Goal: Communication & Community: Share content

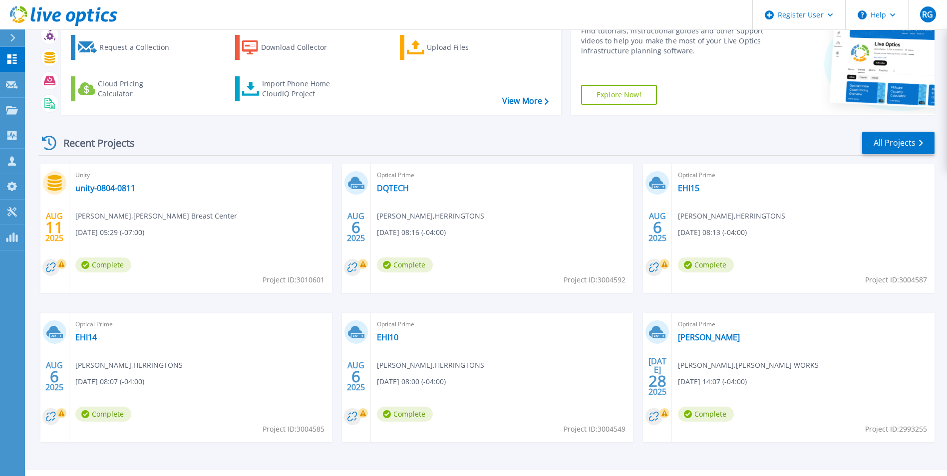
scroll to position [77, 0]
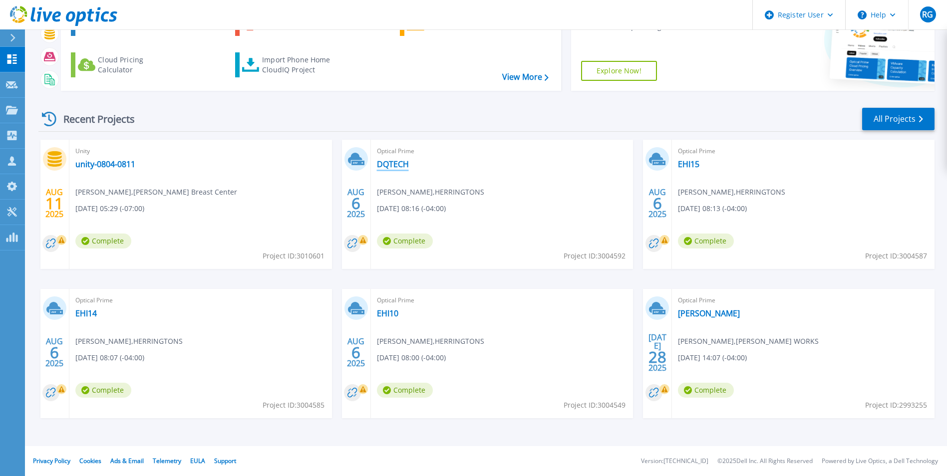
click at [380, 168] on link "DQTECH" at bounding box center [393, 164] width 32 height 10
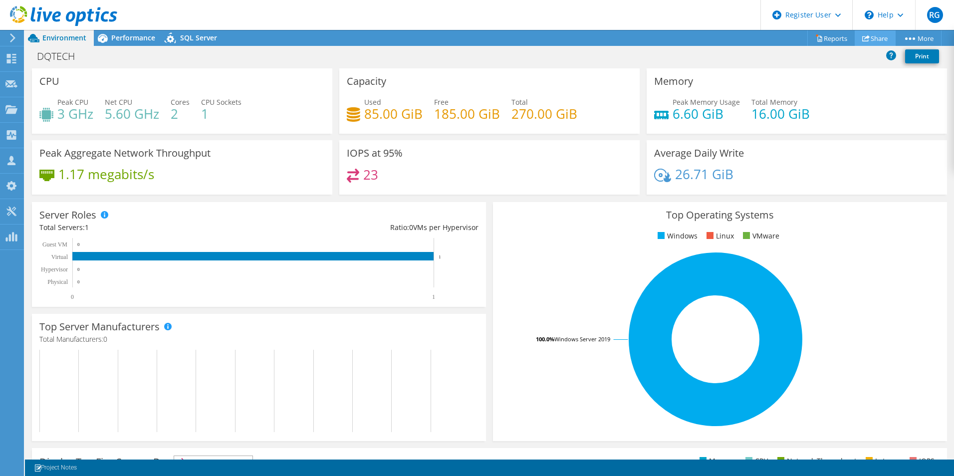
click at [865, 36] on icon at bounding box center [866, 37] width 7 height 7
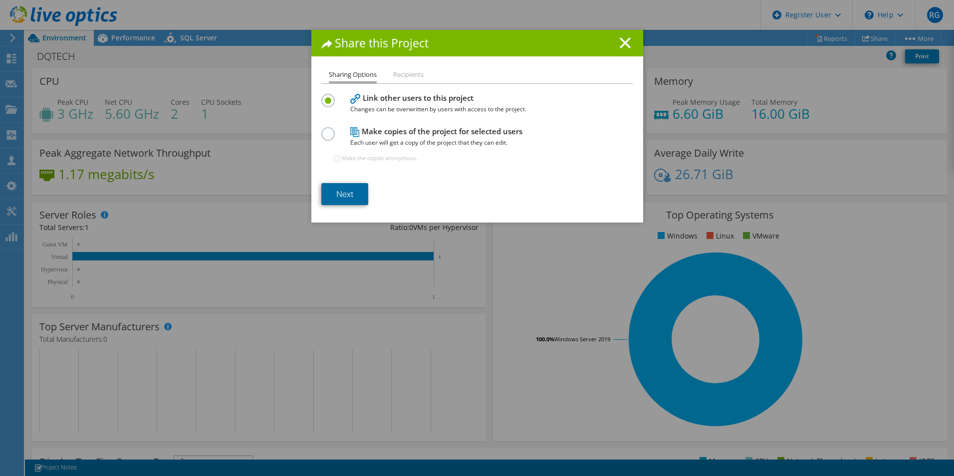
click at [343, 198] on link "Next" at bounding box center [344, 194] width 47 height 22
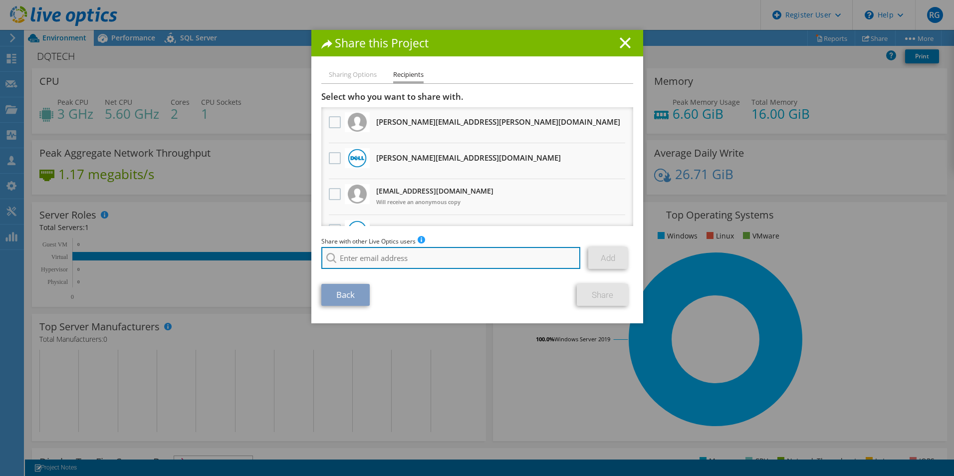
click at [383, 256] on input "search" at bounding box center [451, 258] width 260 height 22
type input "scott harrison"
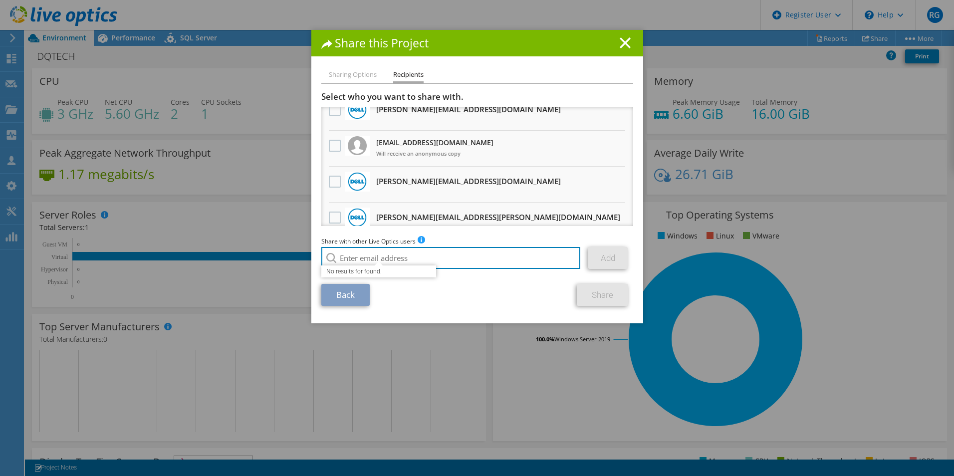
scroll to position [100, 0]
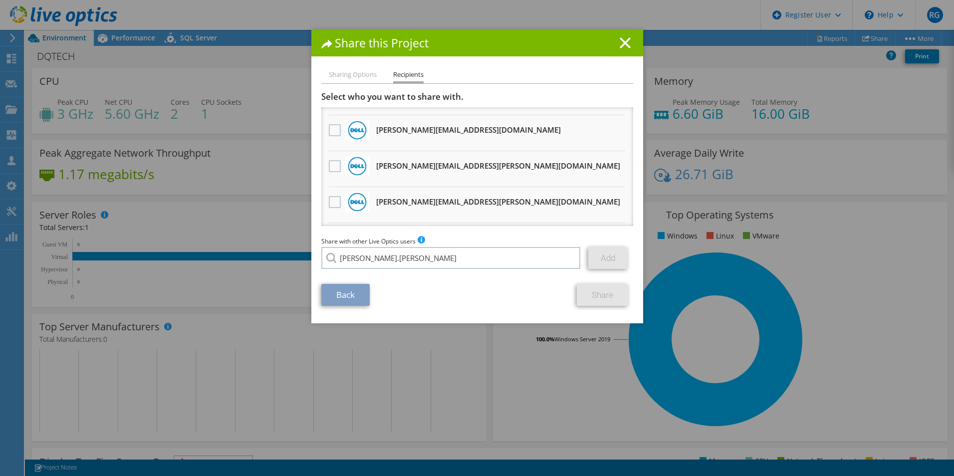
click at [386, 295] on li "Scott.Harrison@dell.com" at bounding box center [418, 289] width 195 height 12
type input "Scott.Harrison@dell.com"
click at [603, 261] on link "Add" at bounding box center [608, 258] width 39 height 22
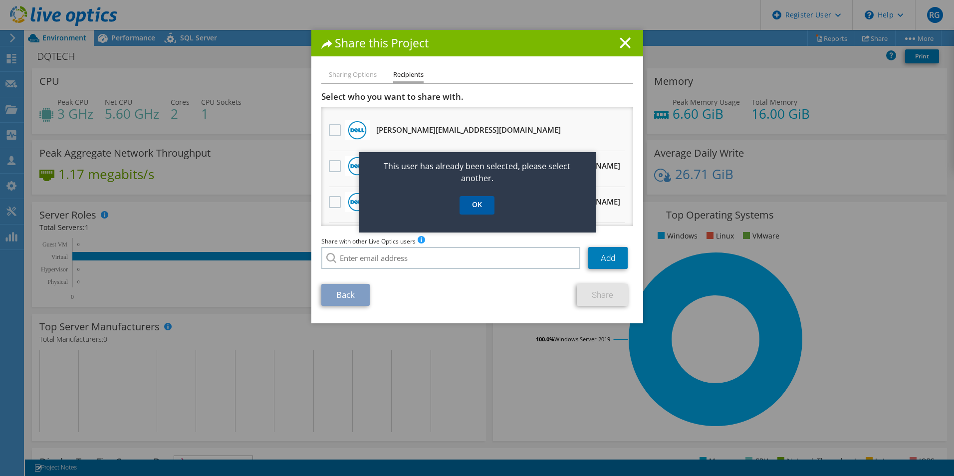
click at [479, 204] on link "OK" at bounding box center [477, 205] width 35 height 18
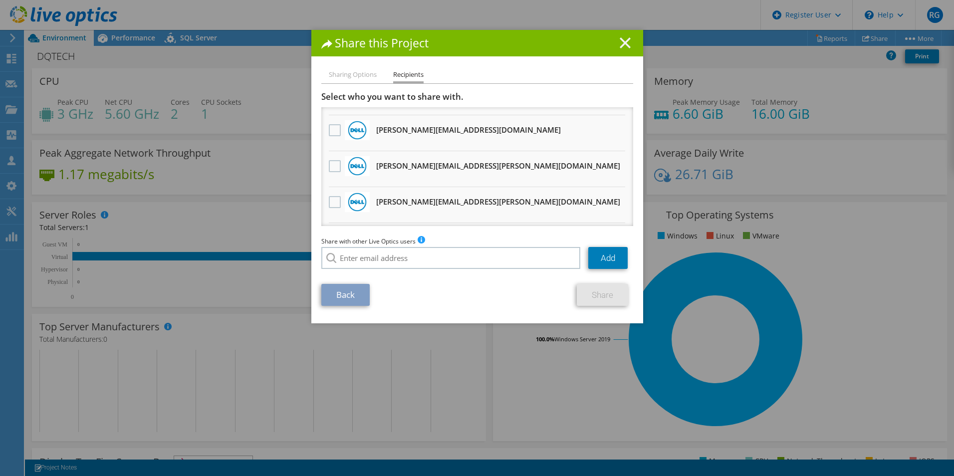
click at [623, 41] on line at bounding box center [625, 43] width 10 height 10
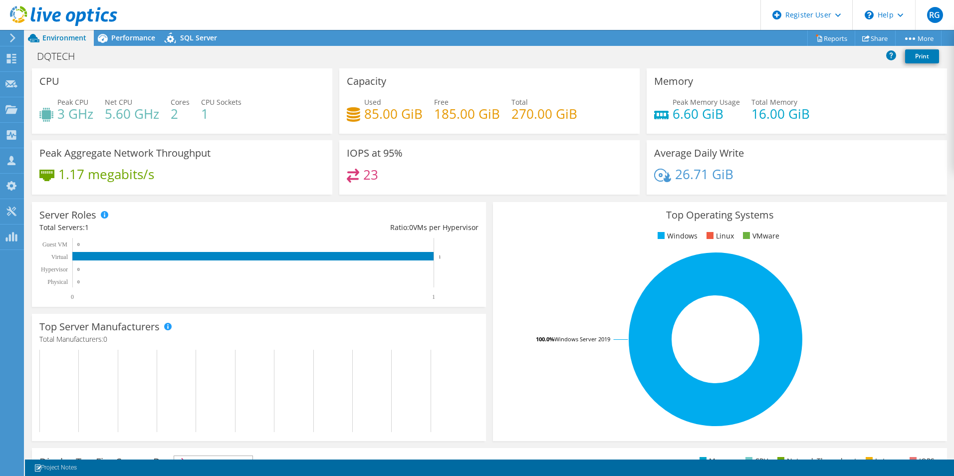
click at [53, 35] on span "Environment" at bounding box center [64, 37] width 44 height 9
click at [54, 19] on use at bounding box center [63, 16] width 107 height 20
